Goal: Task Accomplishment & Management: Complete application form

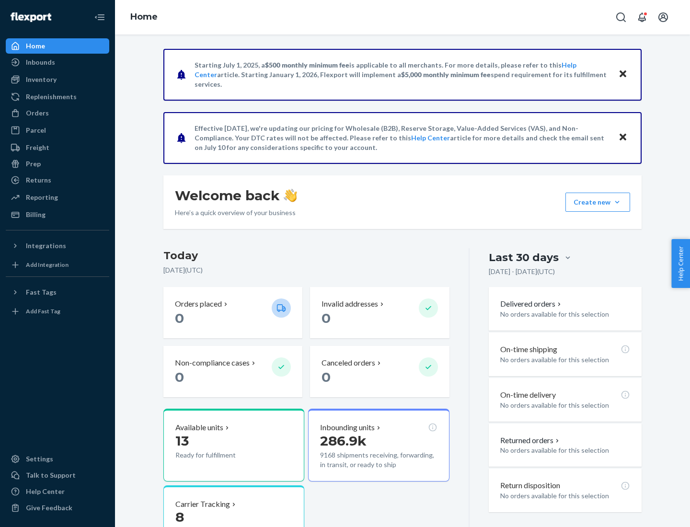
click at [617, 202] on button "Create new Create new inbound Create new order Create new product" at bounding box center [597, 202] width 65 height 19
click at [57, 62] on div "Inbounds" at bounding box center [58, 62] width 102 height 13
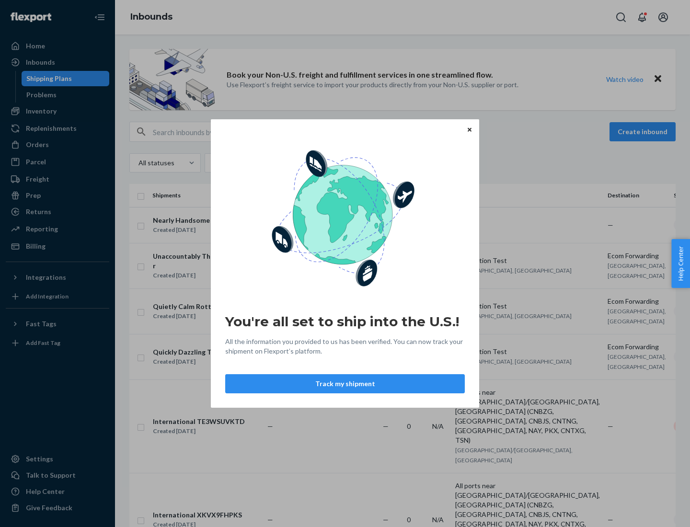
click at [345, 384] on button "Track my shipment" at bounding box center [345, 383] width 240 height 19
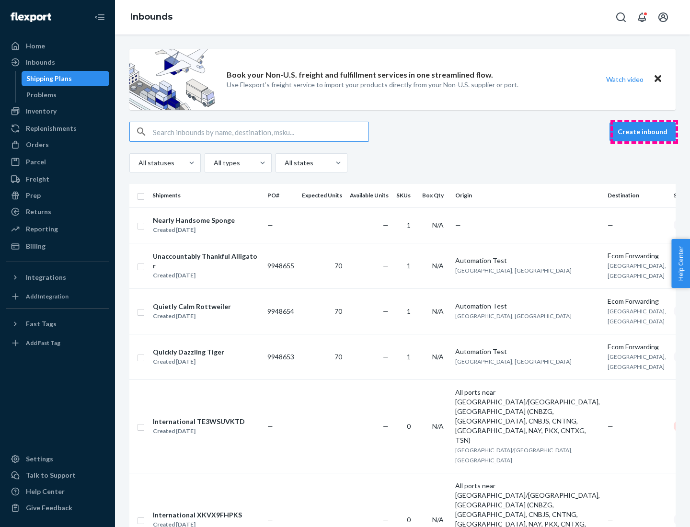
click at [644, 132] on button "Create inbound" at bounding box center [642, 131] width 66 height 19
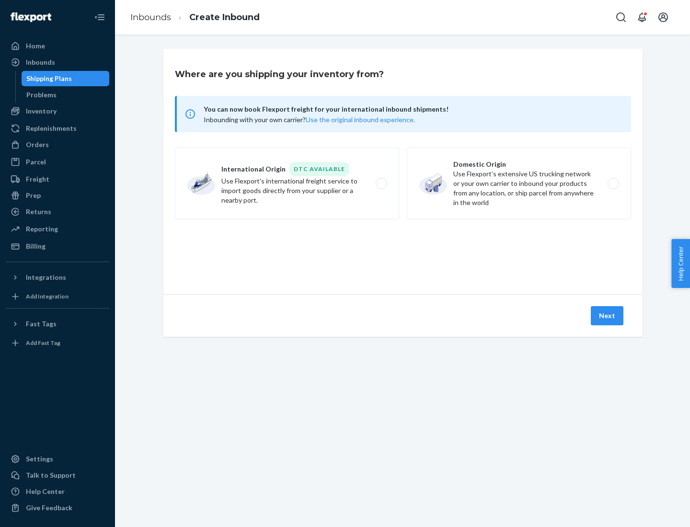
click at [287, 183] on label "International Origin DTC Available Use Flexport's international freight service…" at bounding box center [287, 184] width 224 height 72
click at [381, 183] on input "International Origin DTC Available Use Flexport's international freight service…" at bounding box center [384, 184] width 6 height 6
radio input "true"
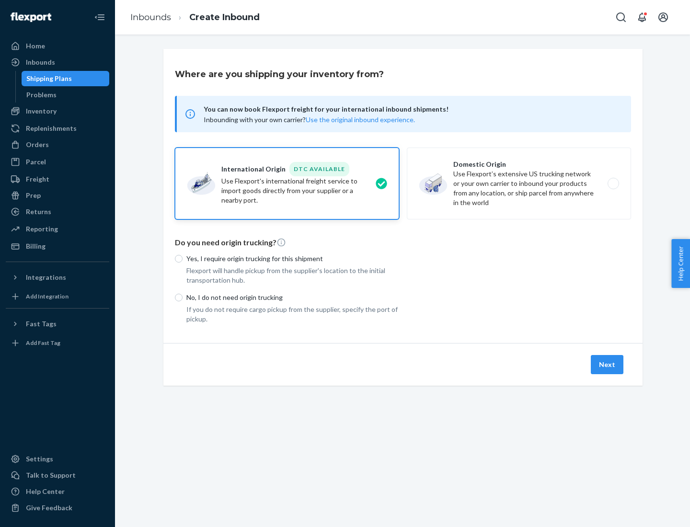
click at [293, 297] on p "No, I do not need origin trucking" at bounding box center [292, 298] width 213 height 10
click at [182, 297] on input "No, I do not need origin trucking" at bounding box center [179, 298] width 8 height 8
radio input "true"
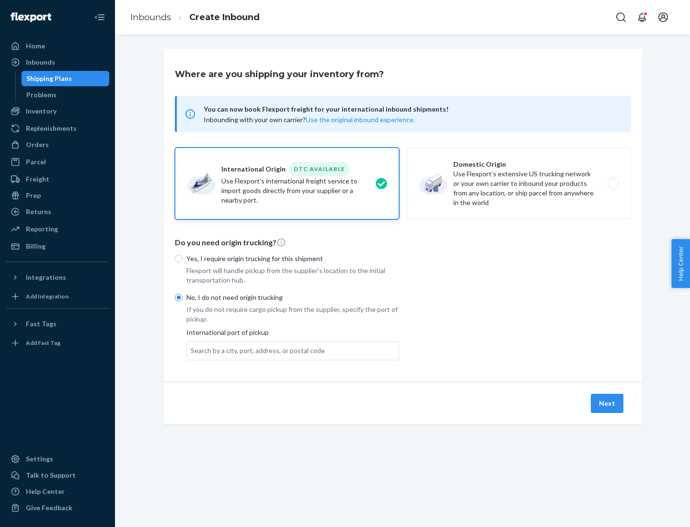
click at [255, 350] on div "Search by a city, port, address, or postal code" at bounding box center [258, 351] width 134 height 10
click at [192, 350] on input "Search by a city, port, address, or postal code" at bounding box center [191, 351] width 1 height 10
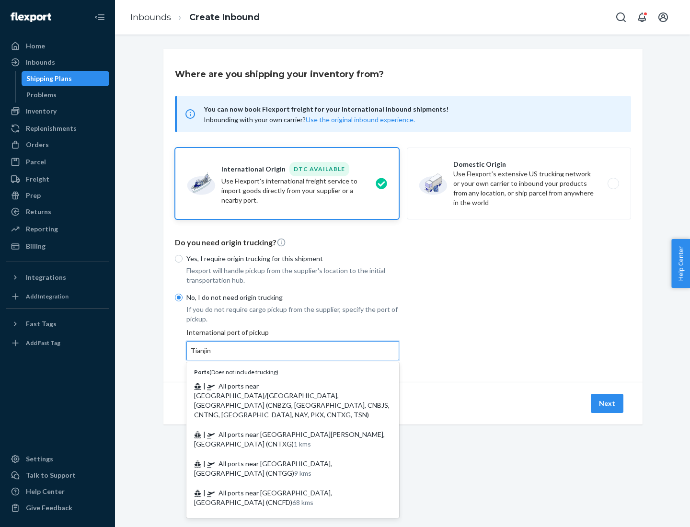
click at [283, 386] on span "| All ports near [GEOGRAPHIC_DATA]/[GEOGRAPHIC_DATA], [GEOGRAPHIC_DATA] (CNBZG,…" at bounding box center [291, 400] width 195 height 37
click at [212, 355] on input "Tianjin" at bounding box center [201, 351] width 21 height 10
type input "All ports near [GEOGRAPHIC_DATA]/[GEOGRAPHIC_DATA], [GEOGRAPHIC_DATA] (CNBZG, […"
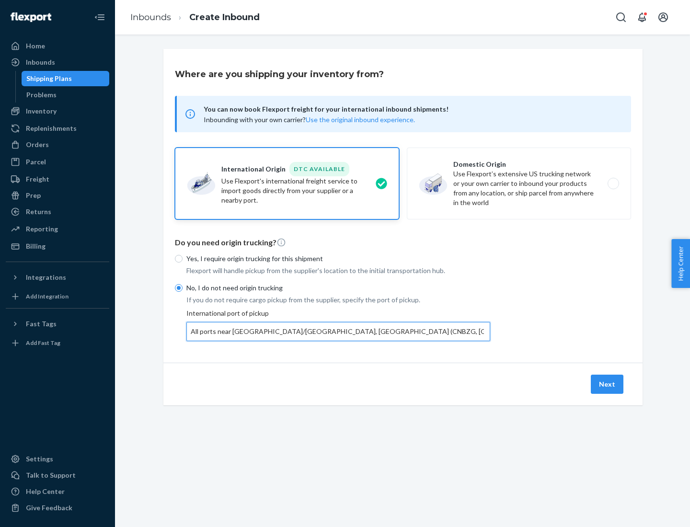
click at [607, 384] on button "Next" at bounding box center [607, 384] width 33 height 19
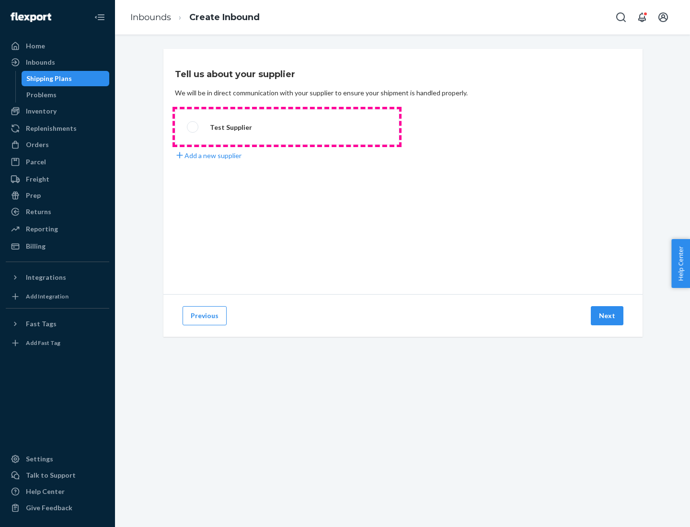
click at [287, 127] on label "Test Supplier" at bounding box center [287, 126] width 224 height 35
click at [193, 127] on input "Test Supplier" at bounding box center [190, 127] width 6 height 6
radio input "true"
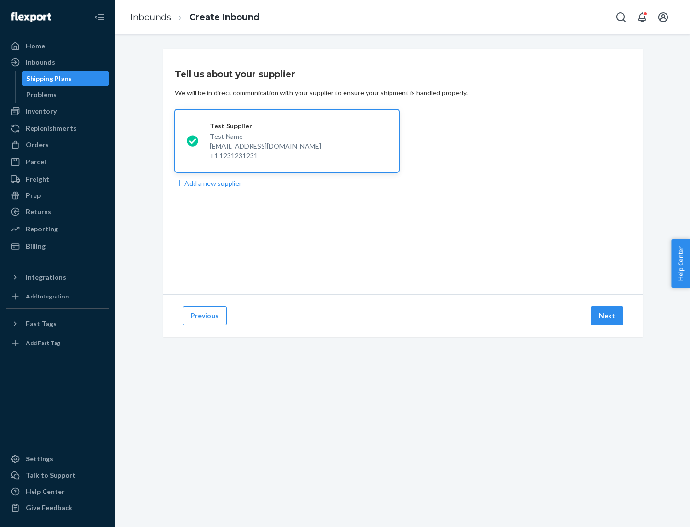
click at [607, 316] on button "Next" at bounding box center [607, 315] width 33 height 19
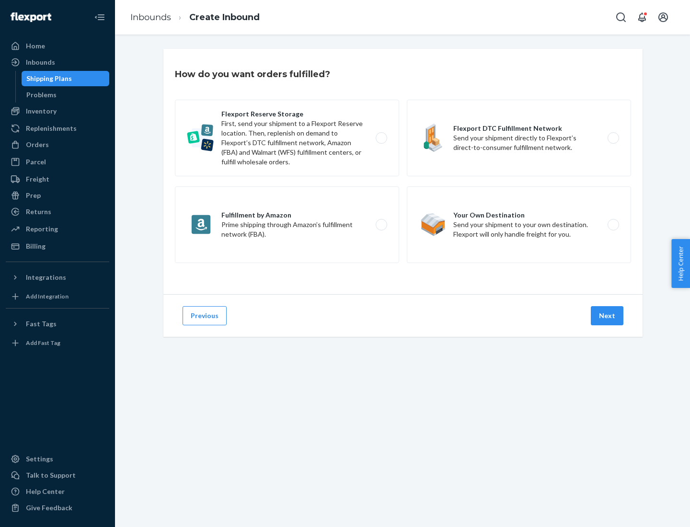
click at [403, 171] on div "Flexport Reserve Storage First, send your shipment to a Flexport Reserve locati…" at bounding box center [403, 183] width 456 height 166
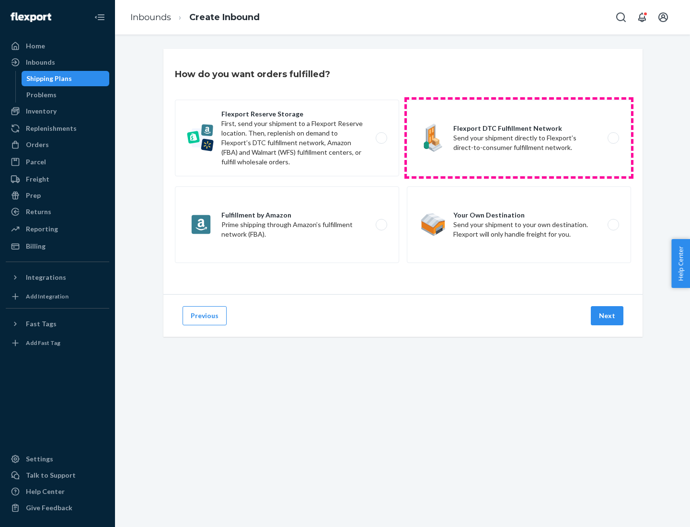
click at [519, 138] on label "Flexport DTC Fulfillment Network Send your shipment directly to Flexport’s dire…" at bounding box center [519, 138] width 224 height 77
click at [613, 138] on input "Flexport DTC Fulfillment Network Send your shipment directly to Flexport’s dire…" at bounding box center [616, 138] width 6 height 6
radio input "true"
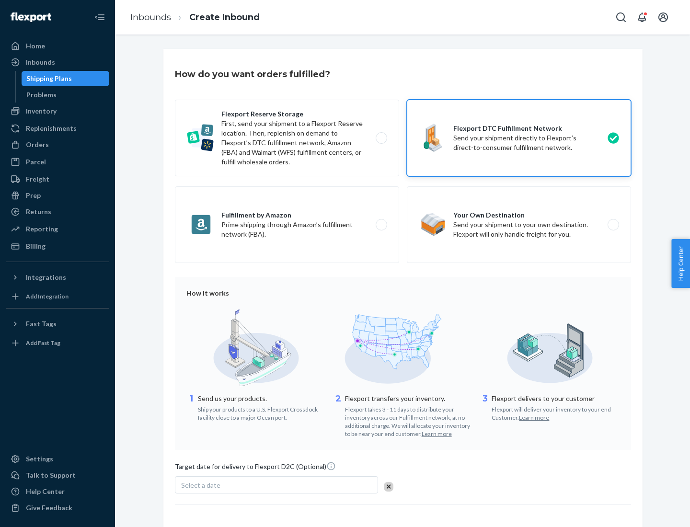
scroll to position [70, 0]
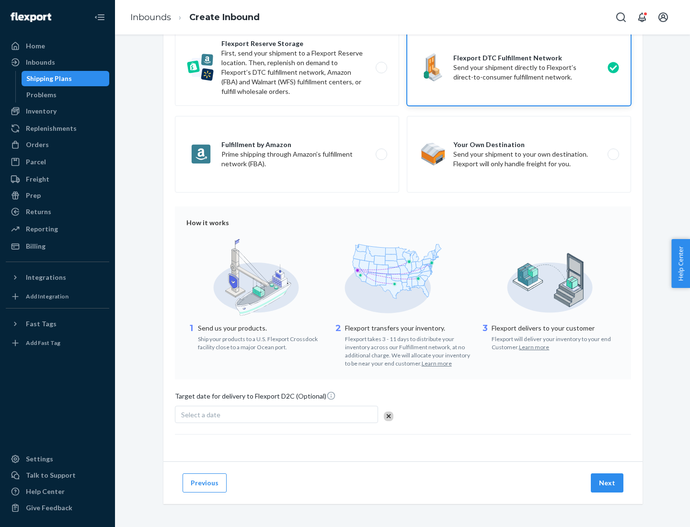
click at [607, 482] on button "Next" at bounding box center [607, 482] width 33 height 19
